Goal: Task Accomplishment & Management: Use online tool/utility

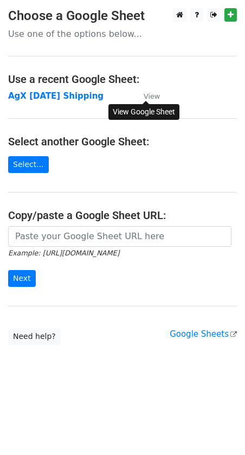
click at [152, 91] on link "View" at bounding box center [146, 96] width 27 height 10
click at [103, 345] on body "Choose a Google Sheet Use one of the options below... Use a recent Google Sheet…" at bounding box center [122, 198] width 245 height 380
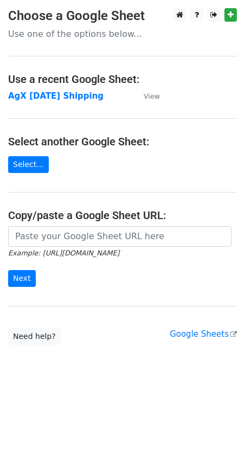
click at [85, 360] on body "Choose a Google Sheet Use one of the options below... Use a recent Google Sheet…" at bounding box center [122, 198] width 245 height 380
click at [147, 368] on body "Choose a Google Sheet Use one of the options below... Use a recent Google Sheet…" at bounding box center [122, 198] width 245 height 380
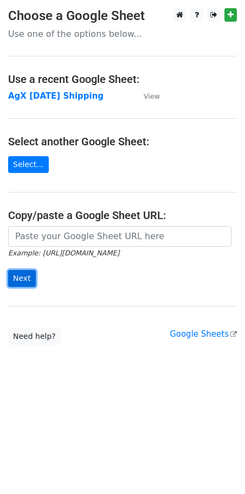
click at [24, 284] on input "Next" at bounding box center [22, 278] width 28 height 17
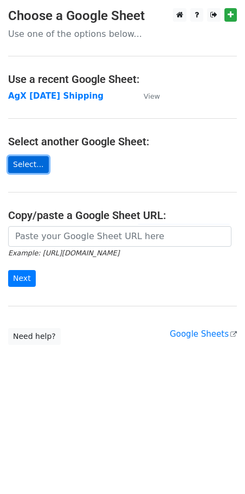
click at [30, 170] on link "Select..." at bounding box center [28, 164] width 41 height 17
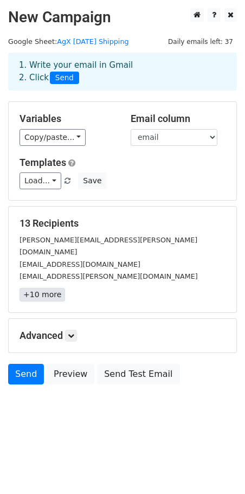
click at [36, 288] on link "+10 more" at bounding box center [43, 295] width 46 height 14
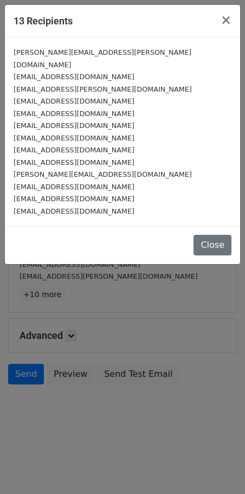
click at [56, 146] on small "[EMAIL_ADDRESS][DOMAIN_NAME]" at bounding box center [74, 150] width 121 height 8
click at [230, 21] on span "×" at bounding box center [226, 19] width 11 height 15
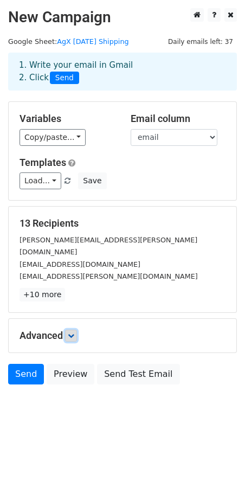
click at [71, 333] on icon at bounding box center [71, 336] width 7 height 7
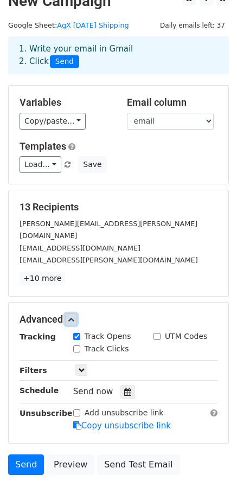
scroll to position [18, 0]
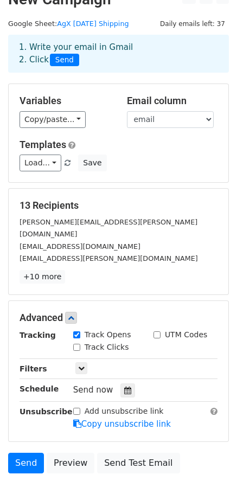
click at [92, 363] on div "Only include spreadsheet rows that match the following filters:" at bounding box center [145, 369] width 161 height 12
click at [84, 365] on icon at bounding box center [81, 368] width 7 height 7
